Goal: Check status: Check status

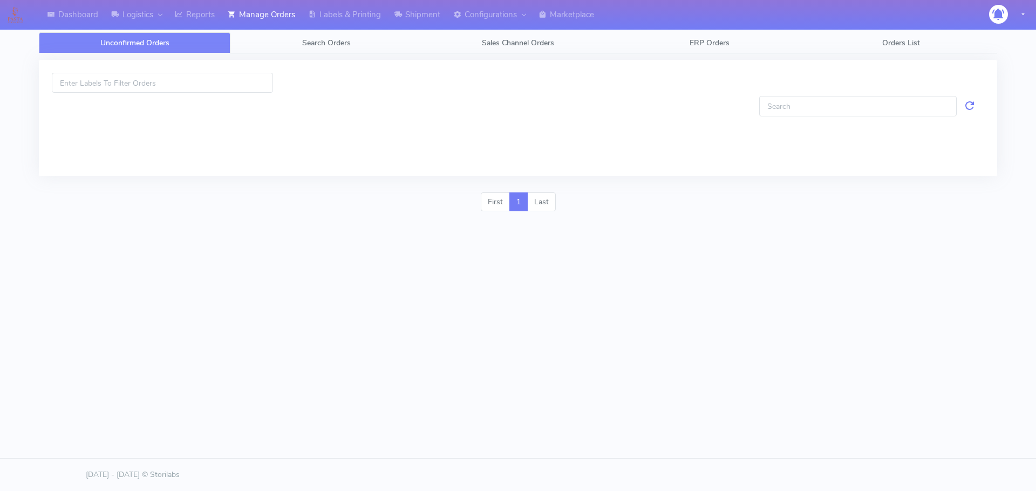
click at [334, 47] on span "Search Orders" at bounding box center [326, 43] width 49 height 10
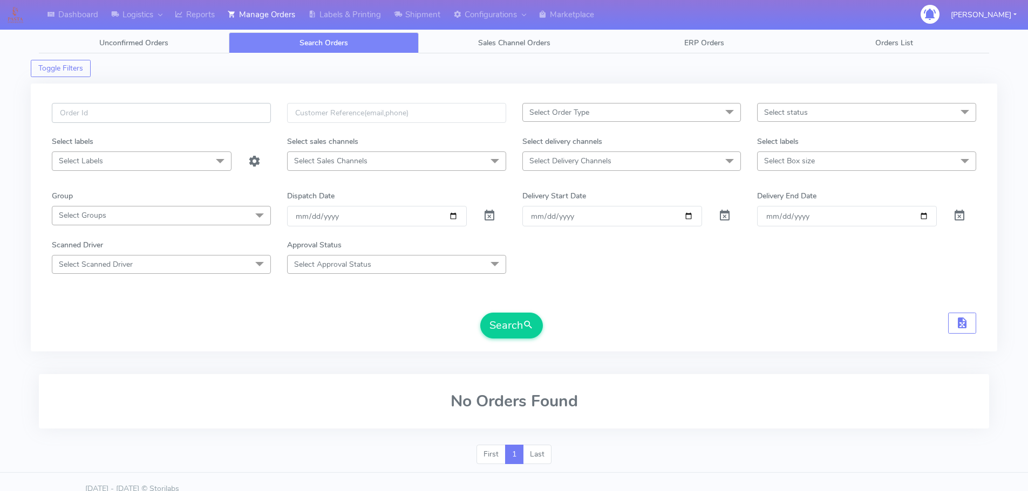
click at [246, 114] on input "text" at bounding box center [161, 113] width 219 height 20
paste input "1620947"
type input "1620947"
click at [488, 218] on span at bounding box center [489, 218] width 13 height 10
click at [502, 319] on button "Search" at bounding box center [511, 326] width 63 height 26
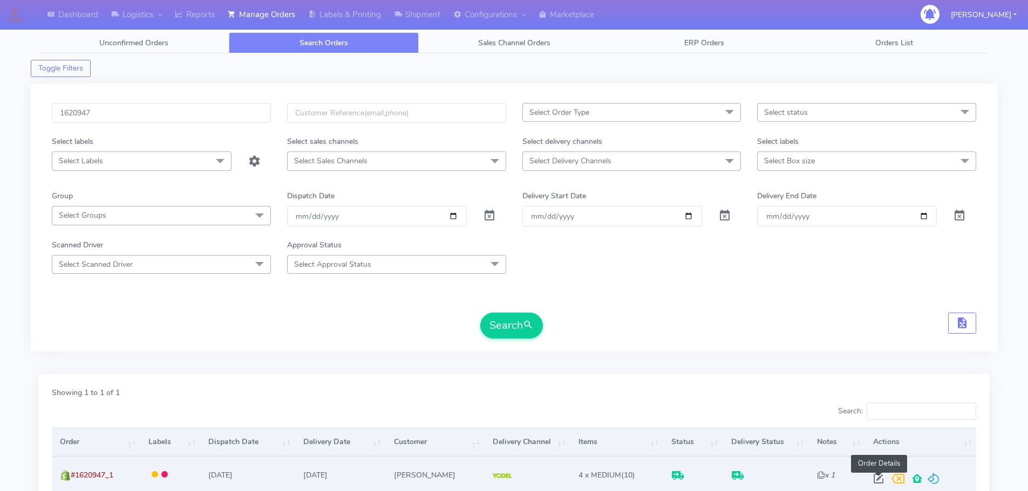
click at [873, 480] on span at bounding box center [878, 481] width 19 height 10
select select "5"
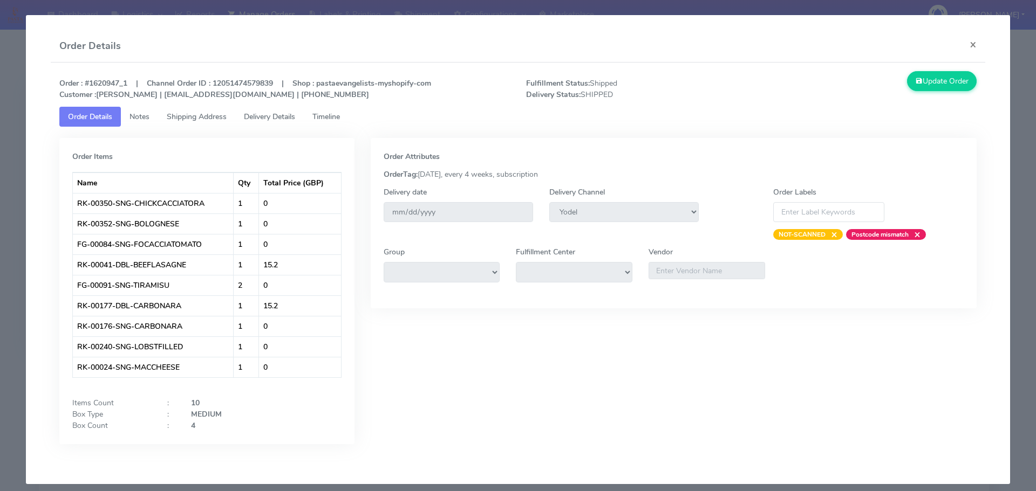
click at [274, 123] on link "Delivery Details" at bounding box center [269, 117] width 69 height 20
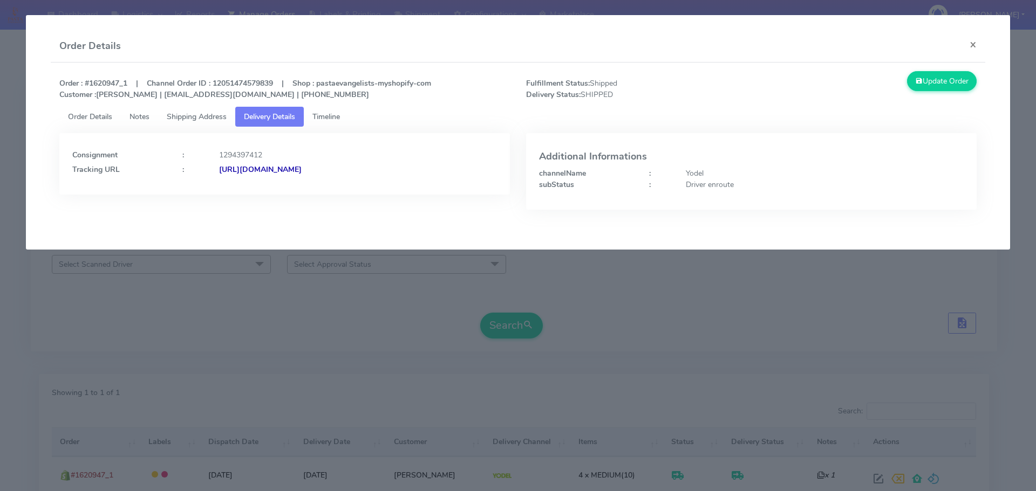
click at [222, 118] on span "Shipping Address" at bounding box center [197, 117] width 60 height 10
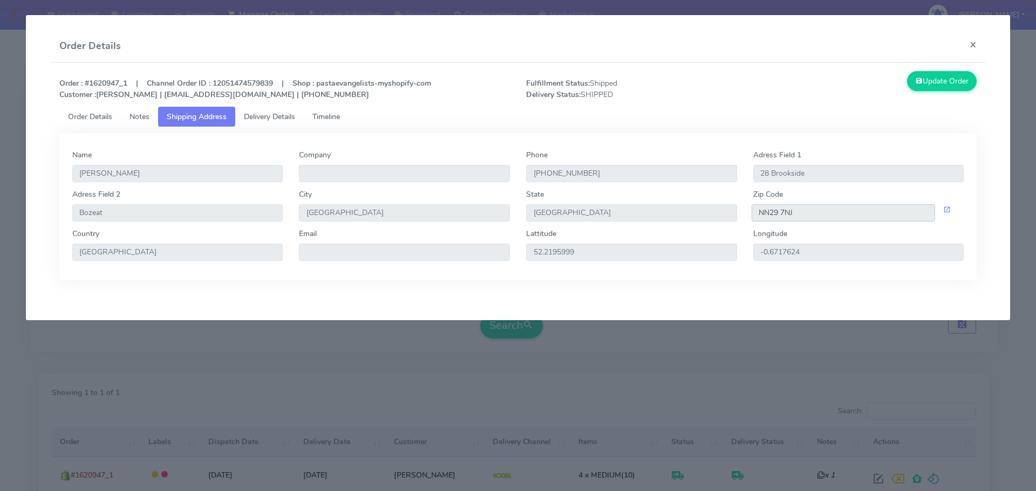
drag, startPoint x: 804, startPoint y: 210, endPoint x: 756, endPoint y: 216, distance: 47.8
click at [756, 216] on input "NN29 7NJ" at bounding box center [843, 212] width 184 height 17
click at [293, 121] on span "Delivery Details" at bounding box center [269, 117] width 51 height 10
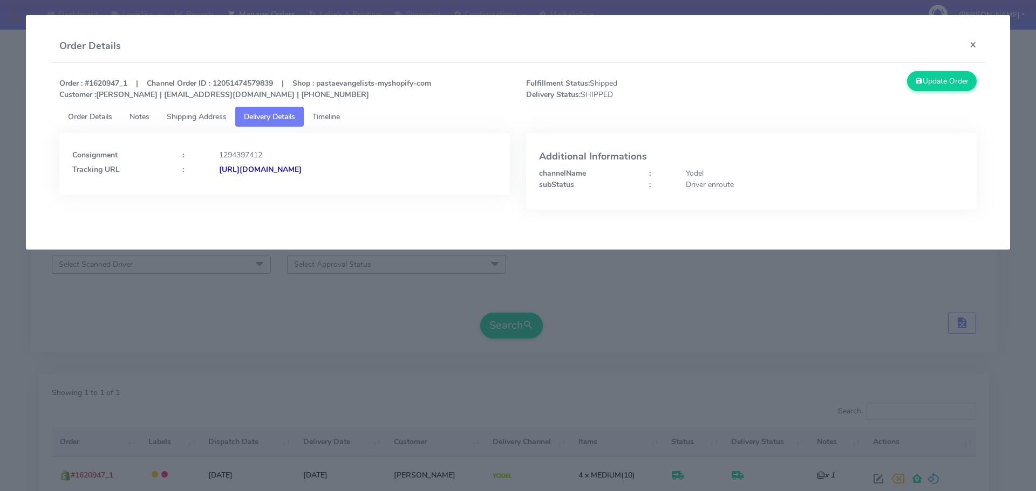
click at [302, 167] on strong "[URL][DOMAIN_NAME]" at bounding box center [260, 170] width 83 height 10
